Goal: Check status: Check status

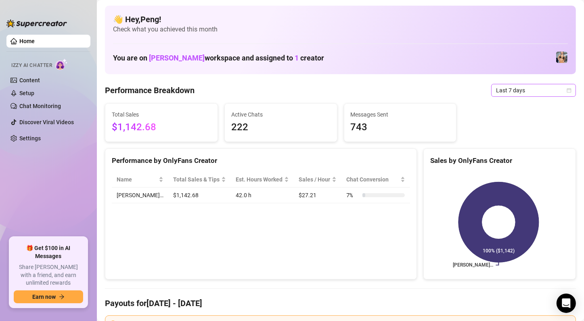
click at [566, 90] on icon "calendar" at bounding box center [568, 90] width 5 height 5
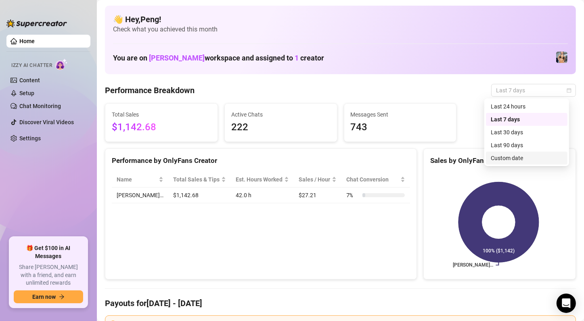
click at [522, 159] on div "Custom date" at bounding box center [527, 158] width 72 height 9
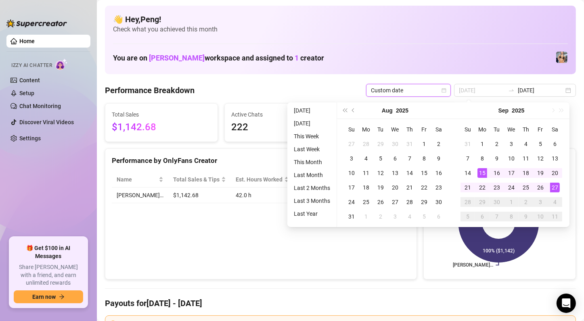
type input "[DATE]"
click at [481, 172] on div "15" at bounding box center [482, 173] width 10 height 10
type input "[DATE]"
click at [552, 186] on div "27" at bounding box center [555, 188] width 10 height 10
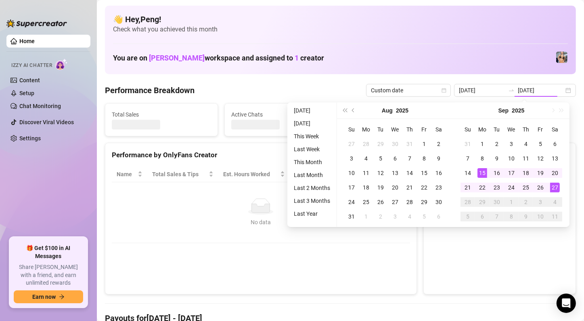
type input "[DATE]"
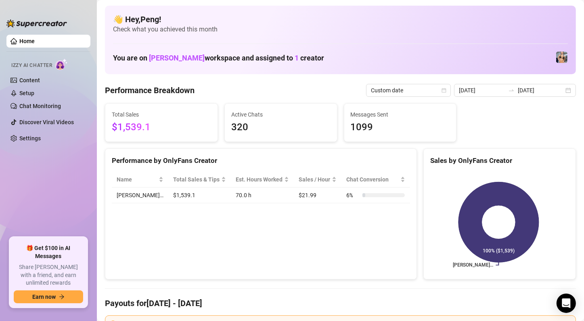
click at [320, 243] on div "Performance by OnlyFans Creator Name Total Sales & Tips Est. Hours Worked Sales…" at bounding box center [261, 214] width 312 height 132
